Goal: Transaction & Acquisition: Purchase product/service

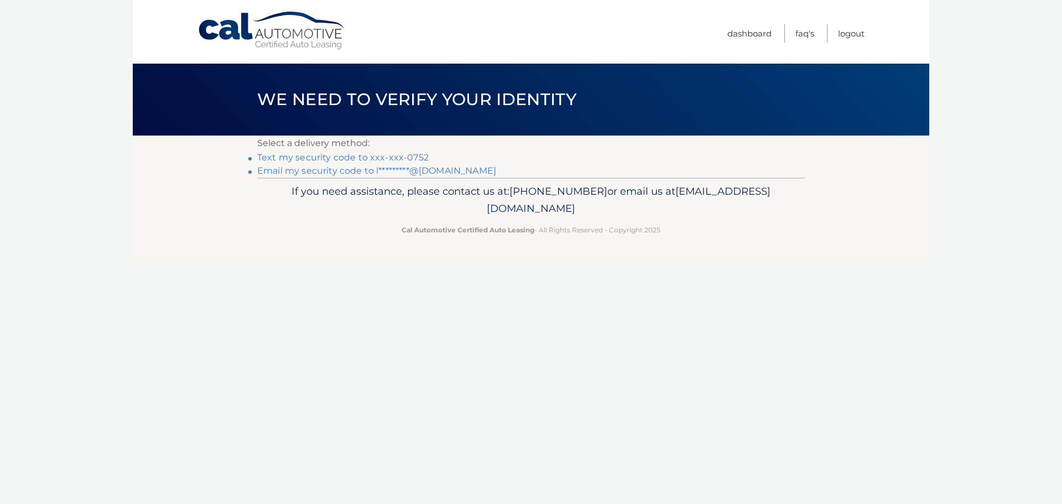
click at [352, 158] on link "Text my security code to xxx-xxx-0752" at bounding box center [342, 157] width 171 height 11
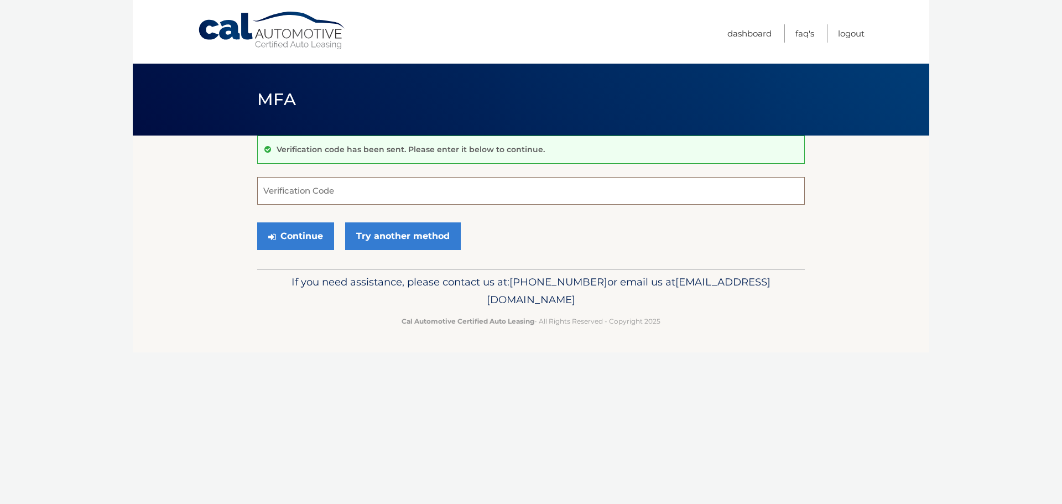
click at [365, 190] on input "Verification Code" at bounding box center [530, 191] width 547 height 28
type input "121805"
click at [294, 240] on button "Continue" at bounding box center [295, 236] width 77 height 28
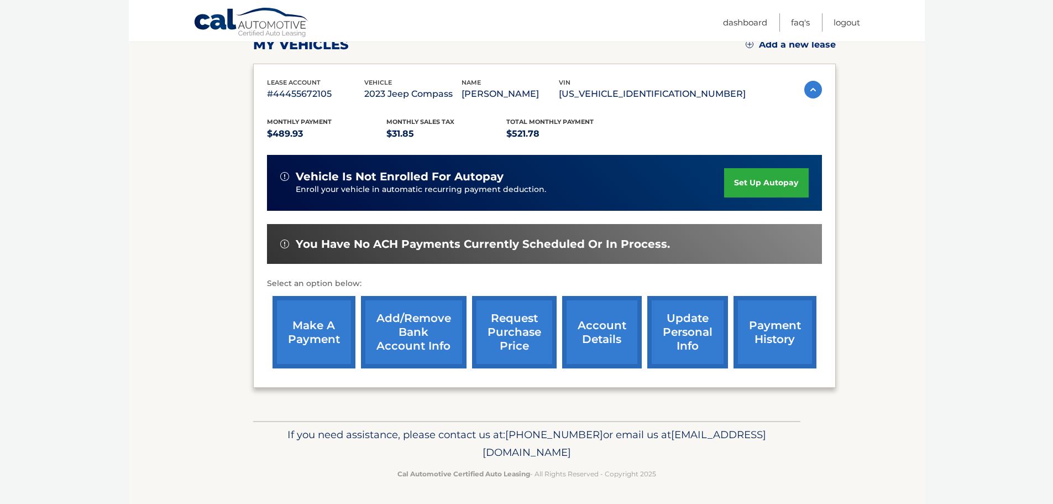
scroll to position [166, 0]
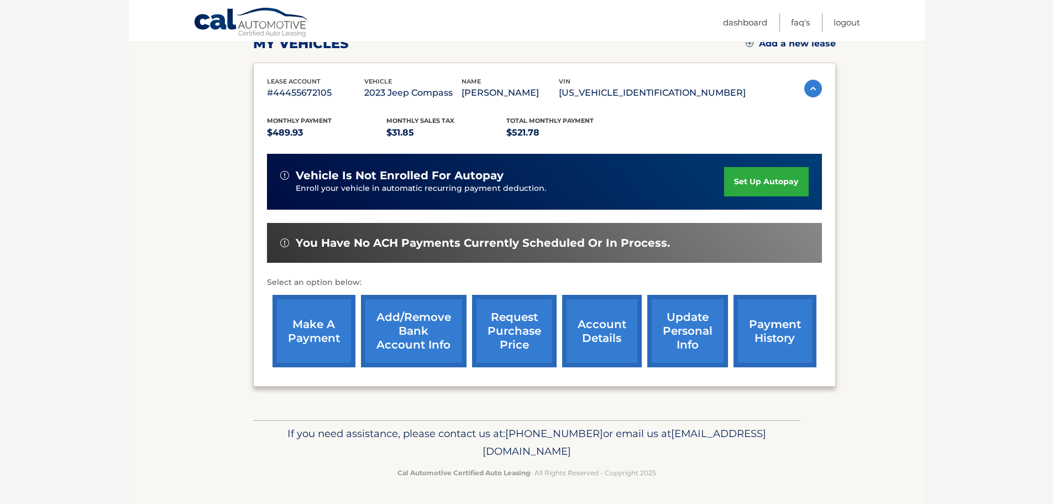
click at [308, 346] on link "make a payment" at bounding box center [314, 331] width 83 height 72
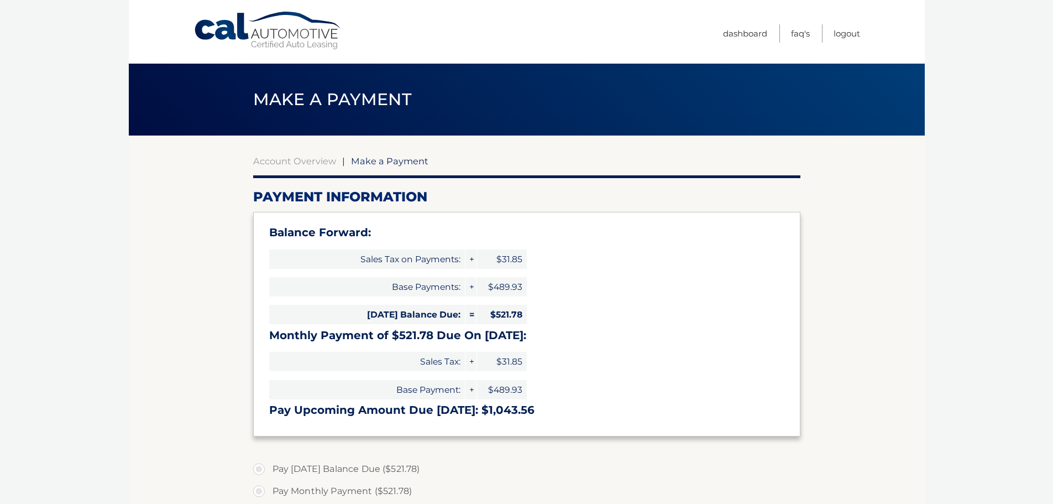
select select "NjE5NDFmM2EtNmRlMi00Y2JkLTljNDgtNjFhNDBjZDNiNTQz"
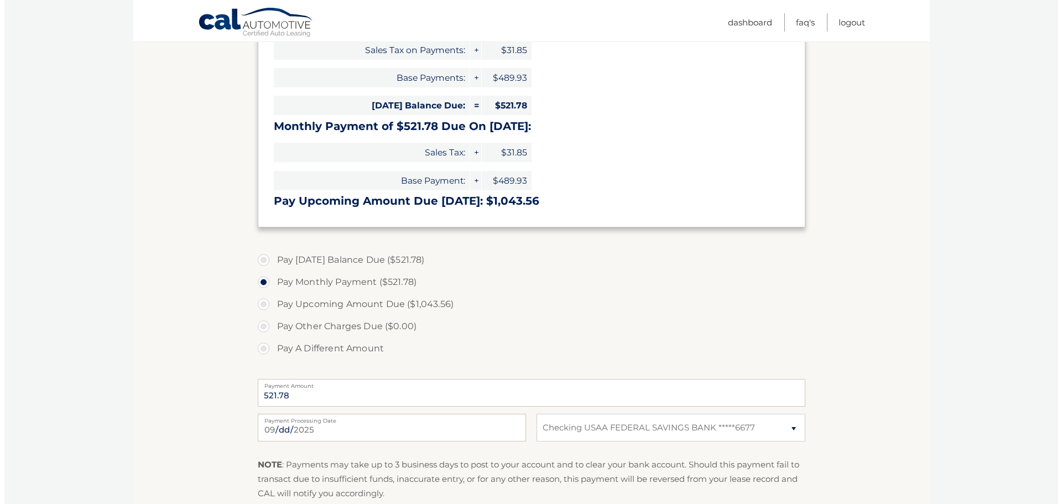
scroll to position [276, 0]
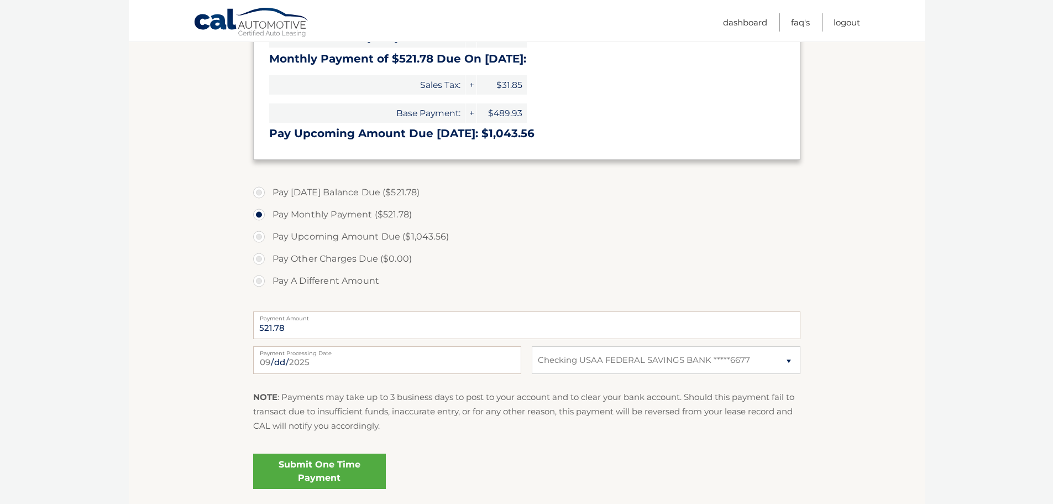
click at [277, 469] on link "Submit One Time Payment" at bounding box center [319, 470] width 133 height 35
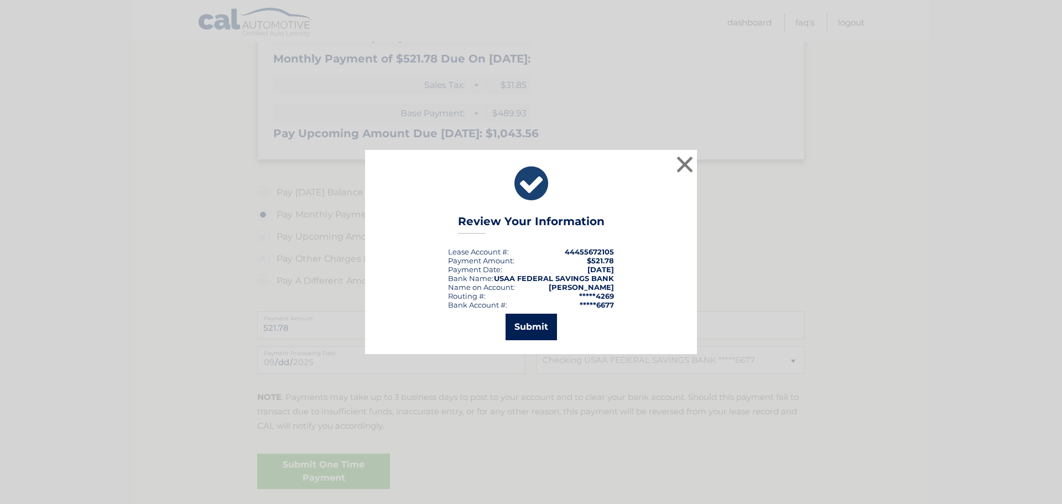
click at [538, 325] on button "Submit" at bounding box center [530, 326] width 51 height 27
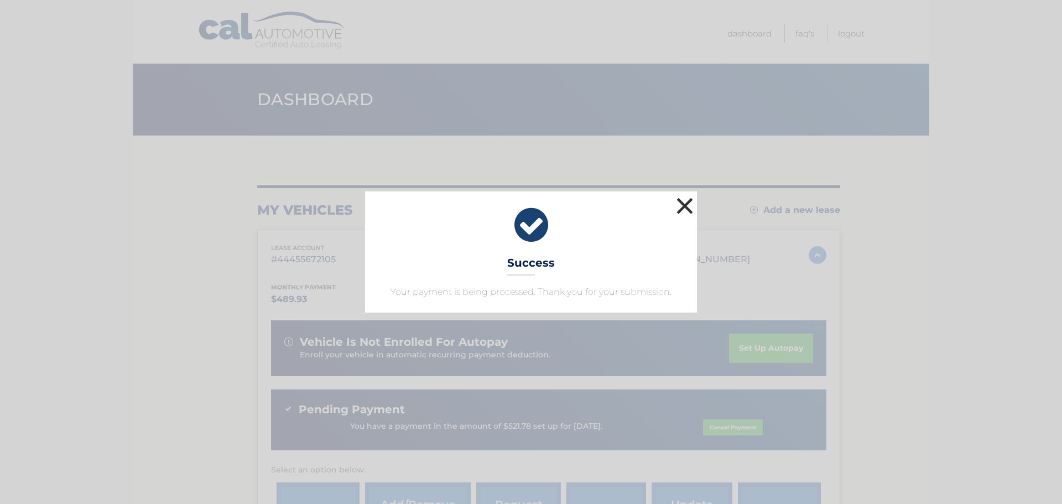
drag, startPoint x: 689, startPoint y: 208, endPoint x: 672, endPoint y: 232, distance: 29.3
click at [689, 208] on button "×" at bounding box center [684, 206] width 22 height 22
